Goal: Entertainment & Leisure: Consume media (video, audio)

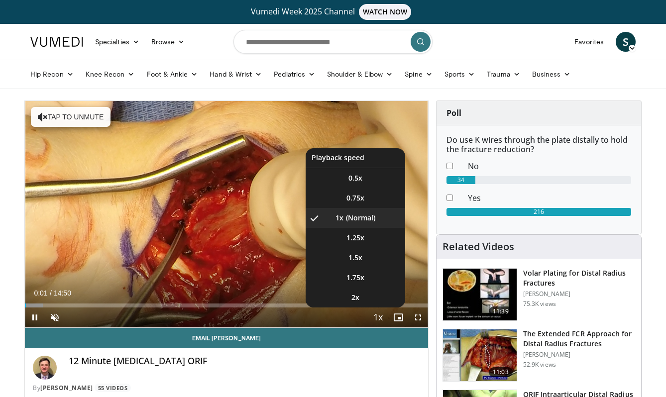
click at [378, 320] on span "Video Player" at bounding box center [378, 318] width 14 height 20
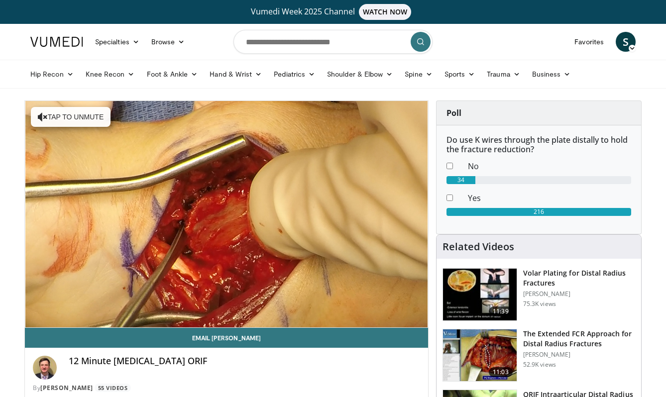
click at [378, 320] on video-js "**********" at bounding box center [226, 214] width 403 height 227
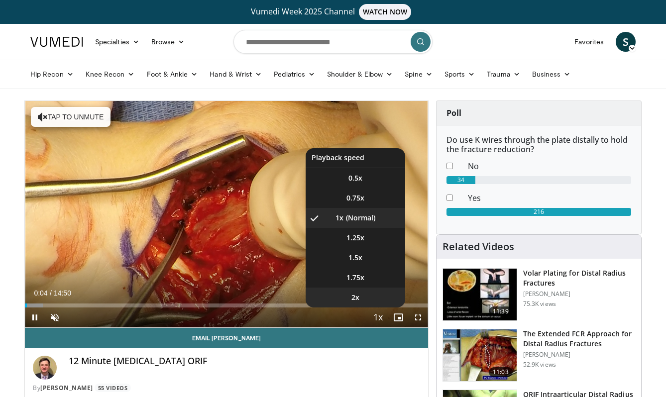
click at [362, 295] on li "2x" at bounding box center [356, 298] width 100 height 20
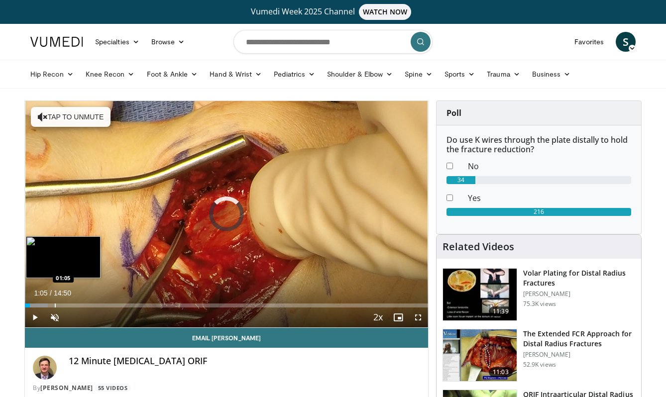
click at [55, 304] on div "Progress Bar" at bounding box center [55, 306] width 1 height 4
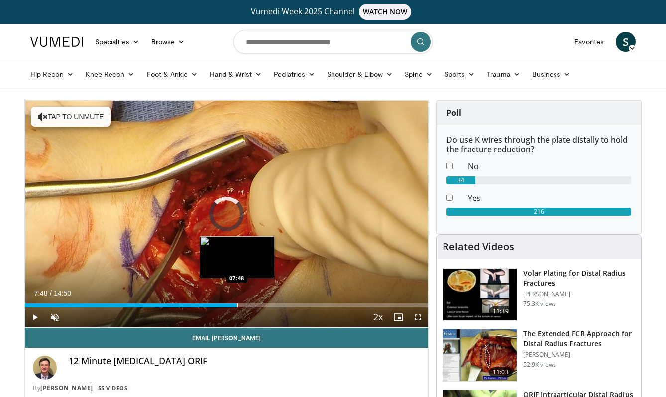
click at [237, 301] on div "Loaded : 0.00% 07:48 07:48" at bounding box center [226, 302] width 403 height 9
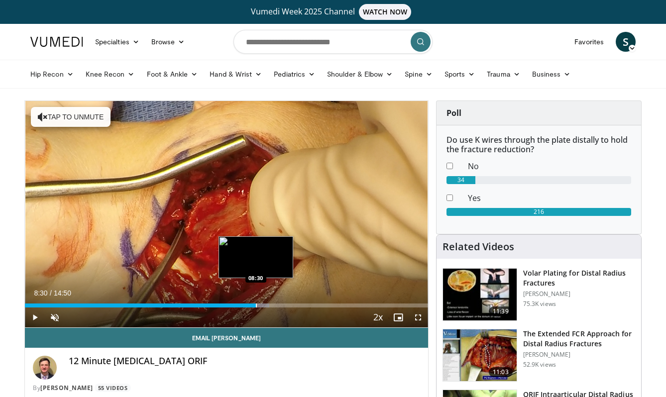
click at [255, 303] on div "Loaded : 60.67% 07:58 08:30" at bounding box center [226, 302] width 403 height 9
click at [270, 306] on div "Progress Bar" at bounding box center [270, 306] width 1 height 4
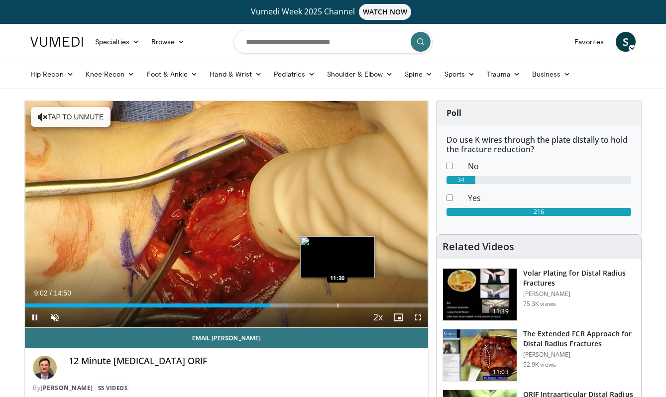
click at [338, 307] on div "Progress Bar" at bounding box center [338, 306] width 1 height 4
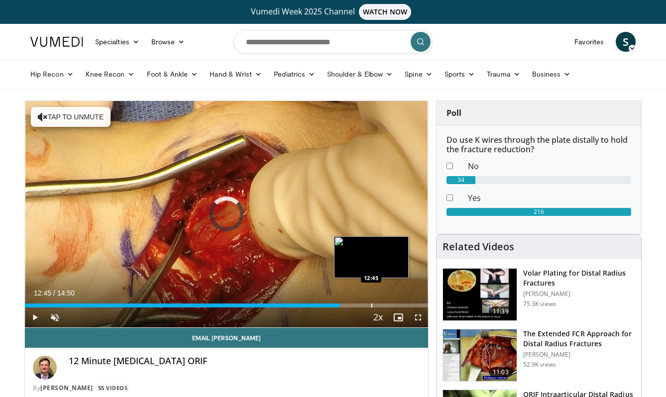
click at [371, 306] on div "Progress Bar" at bounding box center [371, 306] width 1 height 4
